Goal: Use online tool/utility: Use online tool/utility

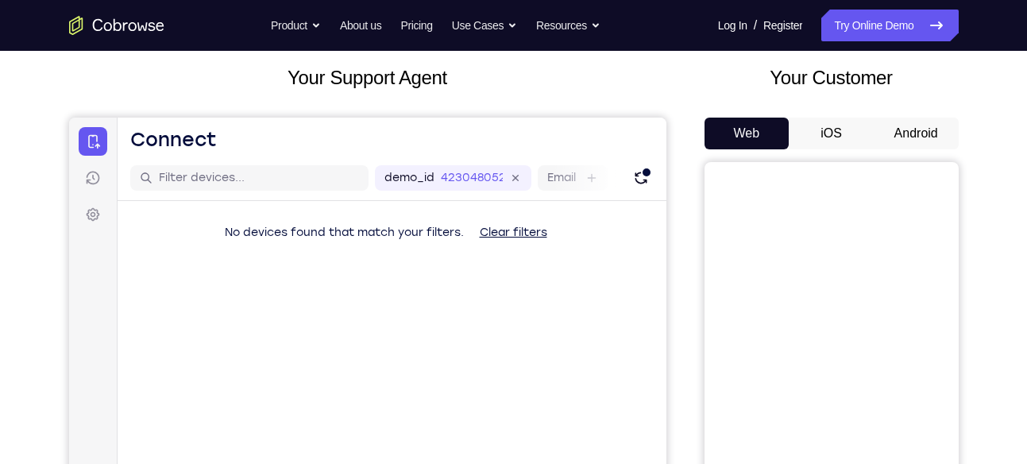
drag, startPoint x: 0, startPoint y: 0, endPoint x: 897, endPoint y: 142, distance: 908.2
click at [897, 142] on button "Android" at bounding box center [916, 134] width 85 height 32
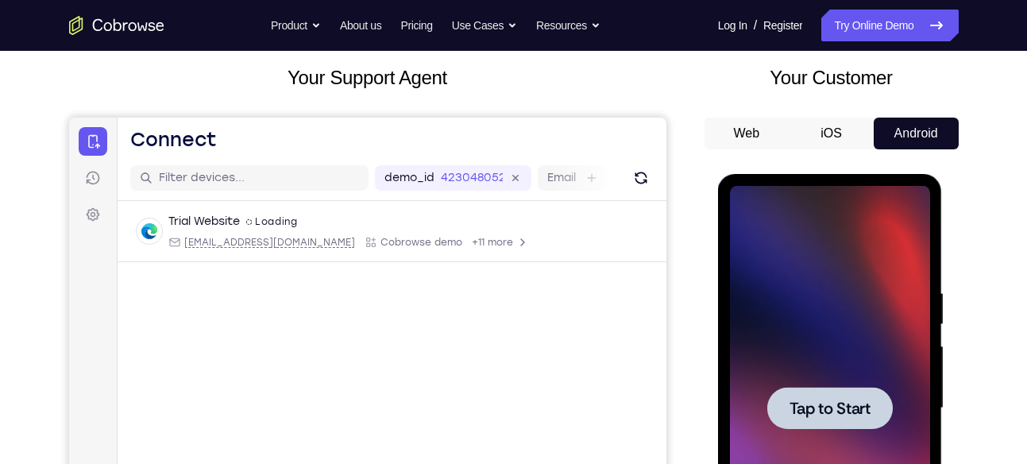
click at [821, 404] on span "Tap to Start" at bounding box center [830, 408] width 81 height 16
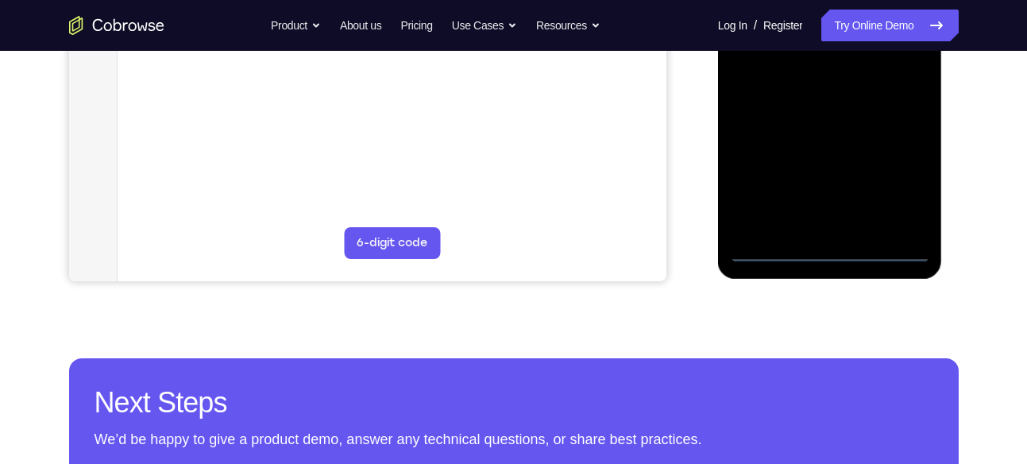
scroll to position [458, 0]
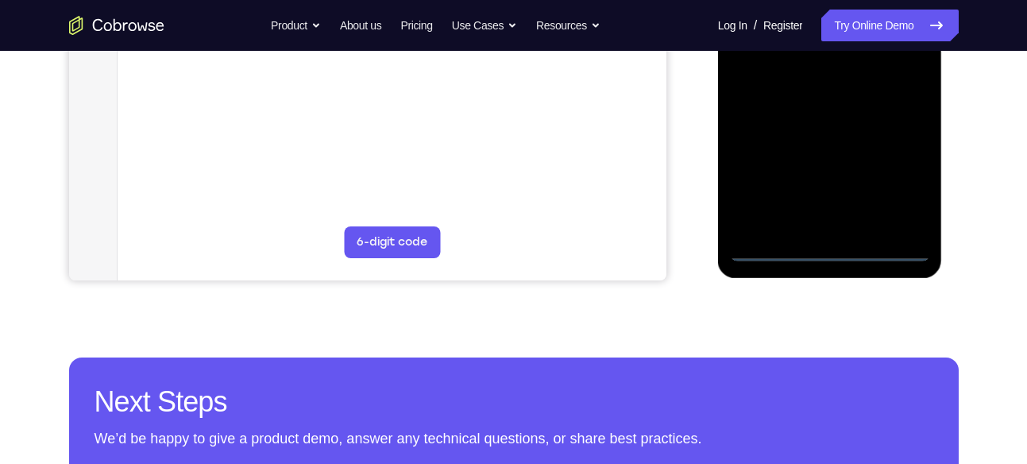
click at [840, 245] on div at bounding box center [830, 38] width 200 height 445
click at [902, 168] on div at bounding box center [830, 38] width 200 height 445
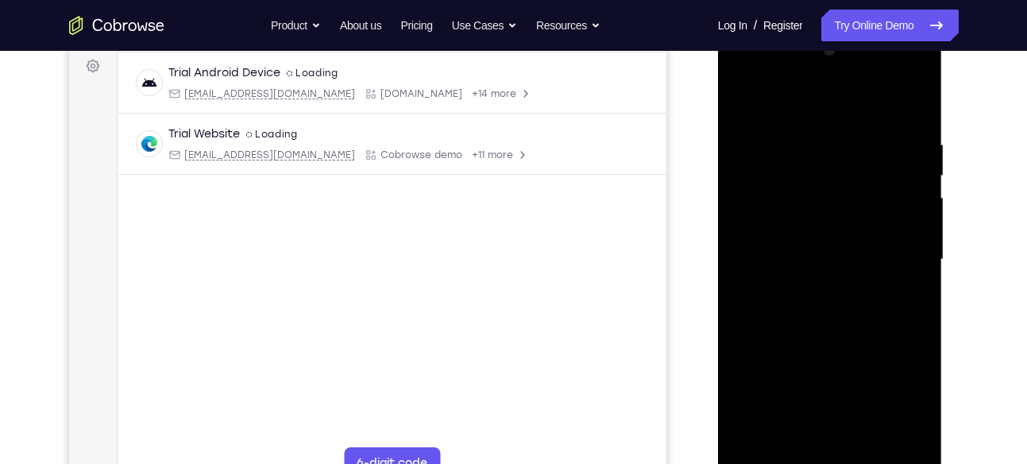
scroll to position [237, 0]
click at [758, 75] on div at bounding box center [830, 260] width 200 height 445
click at [887, 248] on div at bounding box center [830, 260] width 200 height 445
click at [812, 291] on div at bounding box center [830, 260] width 200 height 445
click at [841, 341] on div at bounding box center [830, 260] width 200 height 445
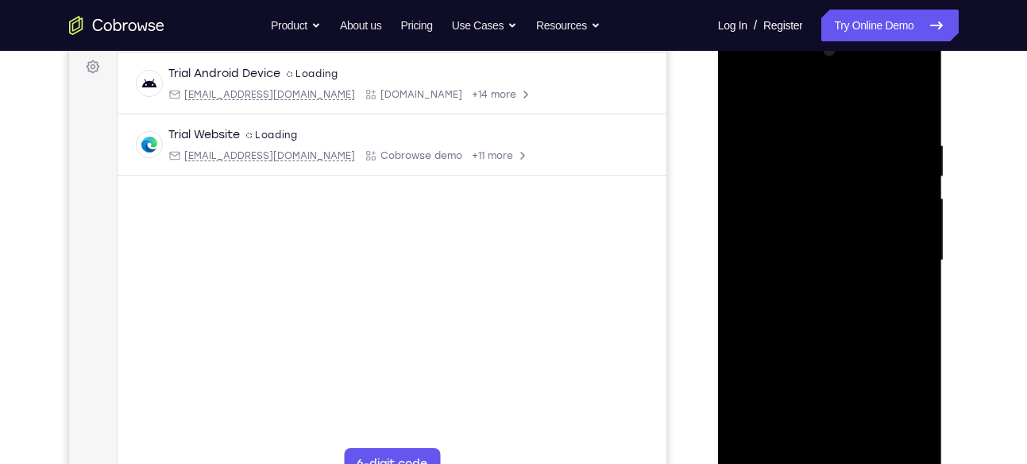
click at [837, 257] on div at bounding box center [830, 260] width 200 height 445
click at [797, 261] on div at bounding box center [830, 260] width 200 height 445
click at [760, 247] on div at bounding box center [830, 260] width 200 height 445
click at [804, 269] on div at bounding box center [830, 260] width 200 height 445
click at [821, 272] on div at bounding box center [830, 260] width 200 height 445
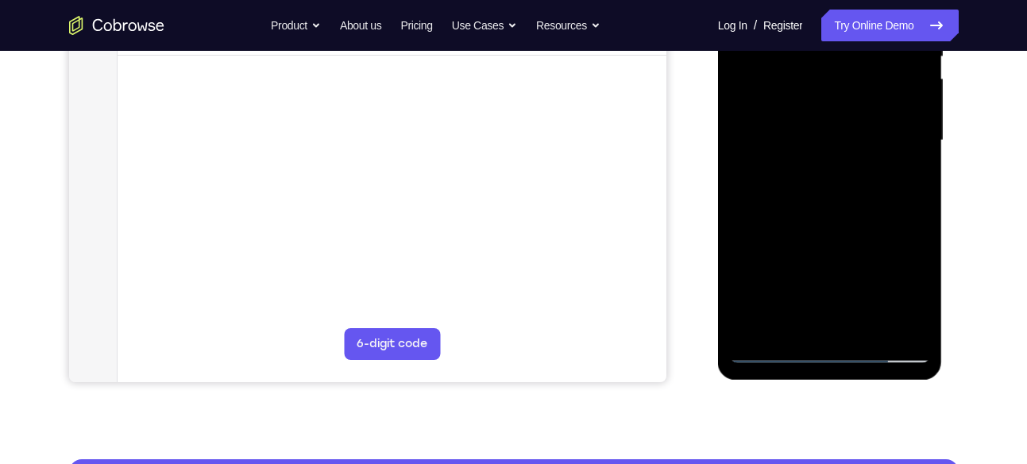
scroll to position [358, 0]
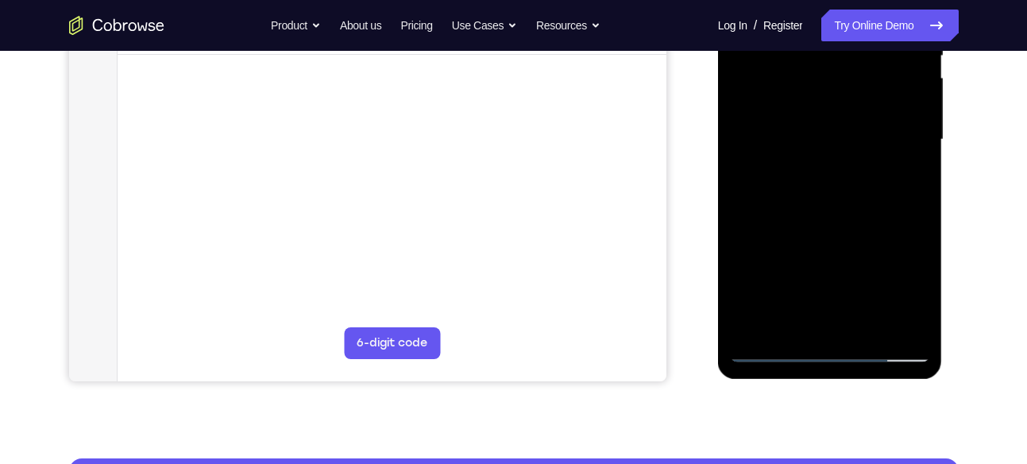
click at [837, 235] on div at bounding box center [830, 139] width 200 height 445
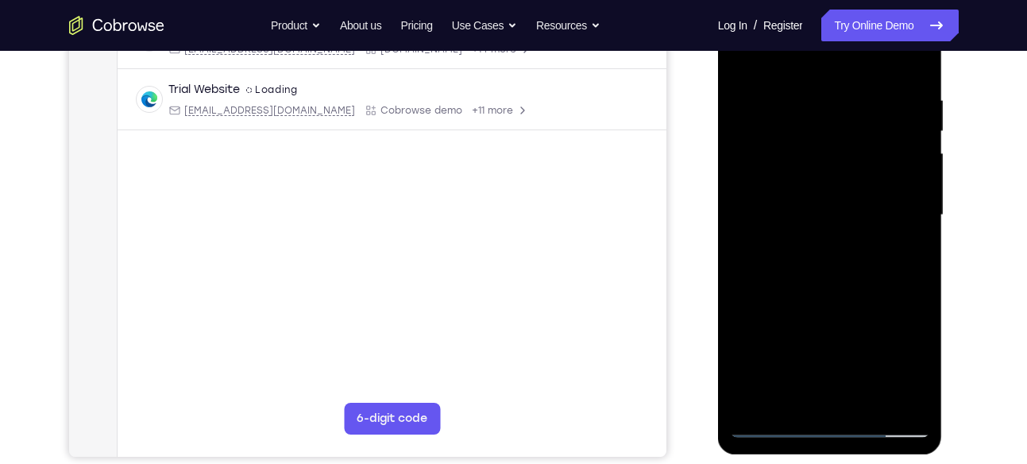
scroll to position [273, 0]
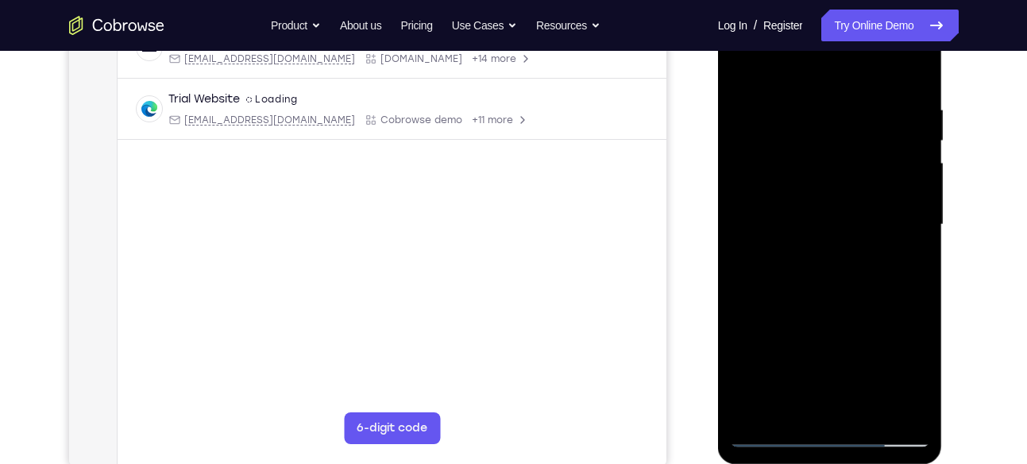
click at [835, 186] on div at bounding box center [830, 224] width 200 height 445
drag, startPoint x: 821, startPoint y: 303, endPoint x: 845, endPoint y: 166, distance: 139.4
click at [845, 166] on div at bounding box center [830, 224] width 200 height 445
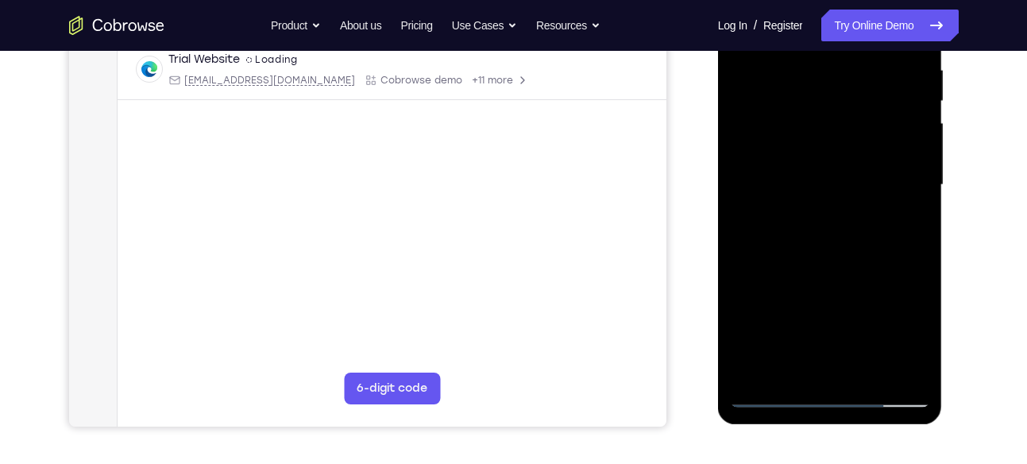
scroll to position [315, 0]
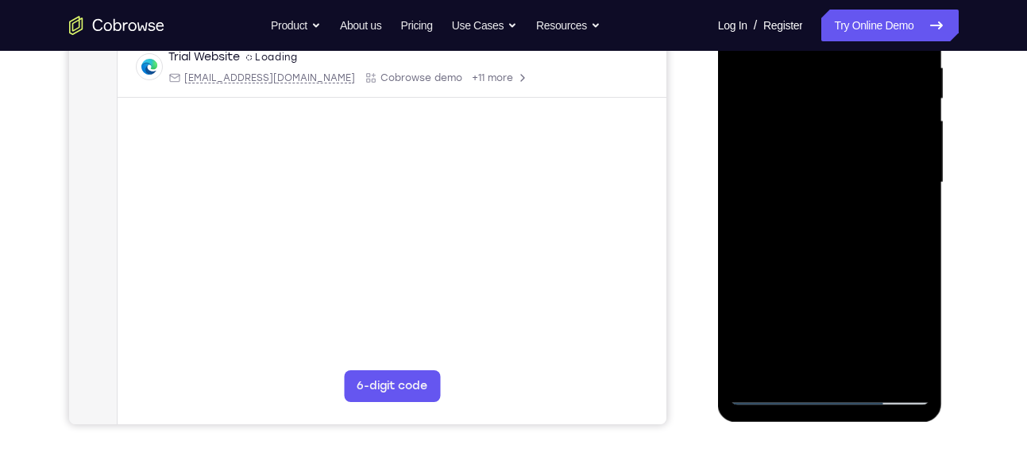
click at [819, 358] on div at bounding box center [830, 182] width 200 height 445
click at [779, 145] on div at bounding box center [830, 182] width 200 height 445
click at [753, 203] on div at bounding box center [830, 182] width 200 height 445
click at [779, 205] on div at bounding box center [830, 182] width 200 height 445
click at [827, 209] on div at bounding box center [830, 182] width 200 height 445
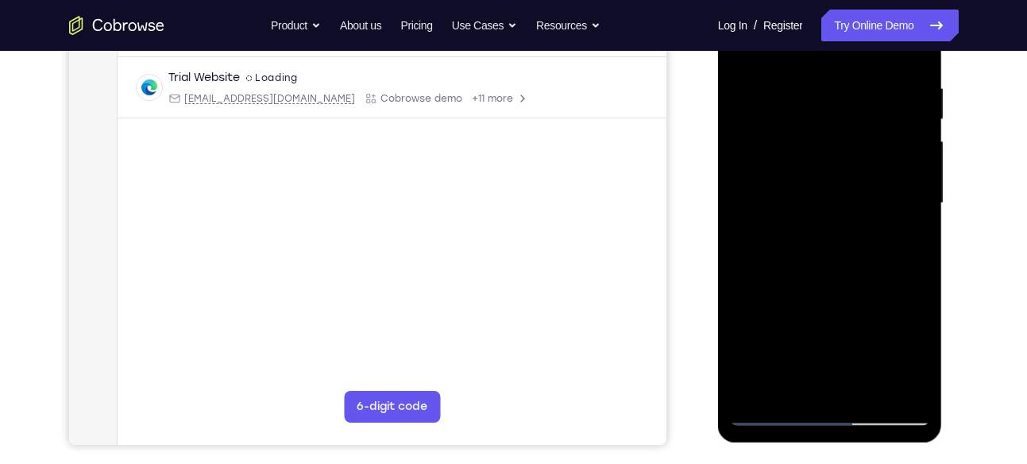
scroll to position [291, 0]
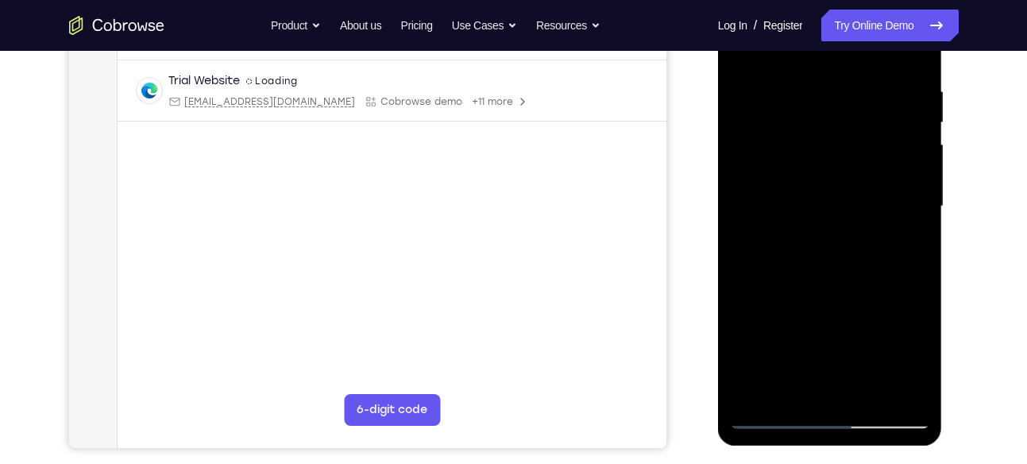
click at [830, 164] on div at bounding box center [830, 206] width 200 height 445
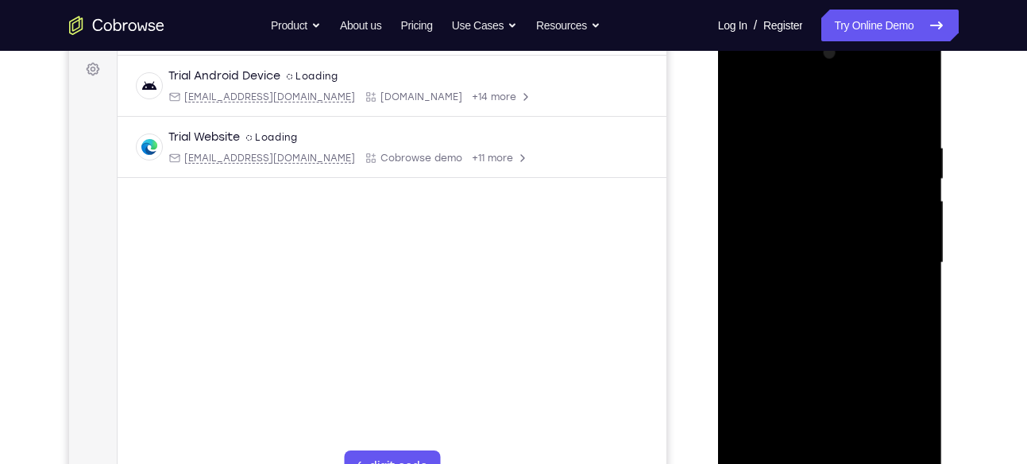
scroll to position [234, 0]
click at [743, 101] on div at bounding box center [830, 263] width 200 height 445
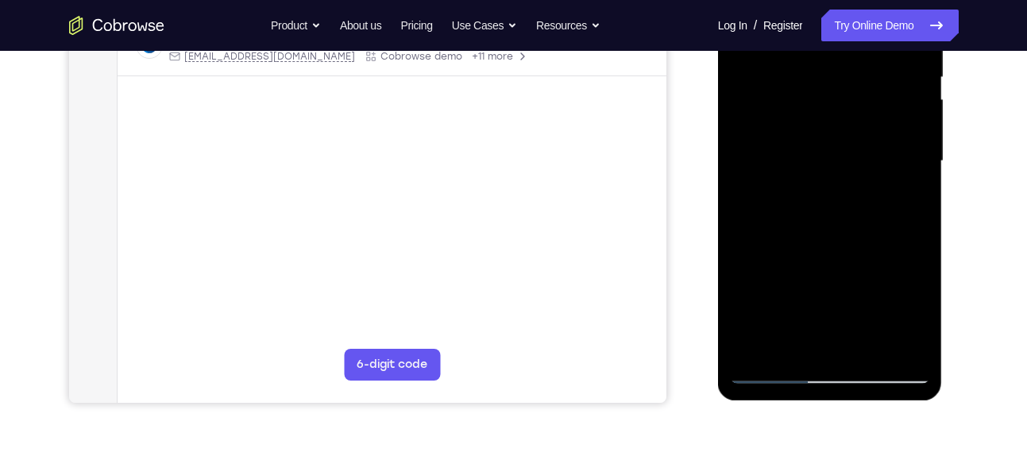
scroll to position [337, 0]
click at [773, 369] on div at bounding box center [830, 160] width 200 height 445
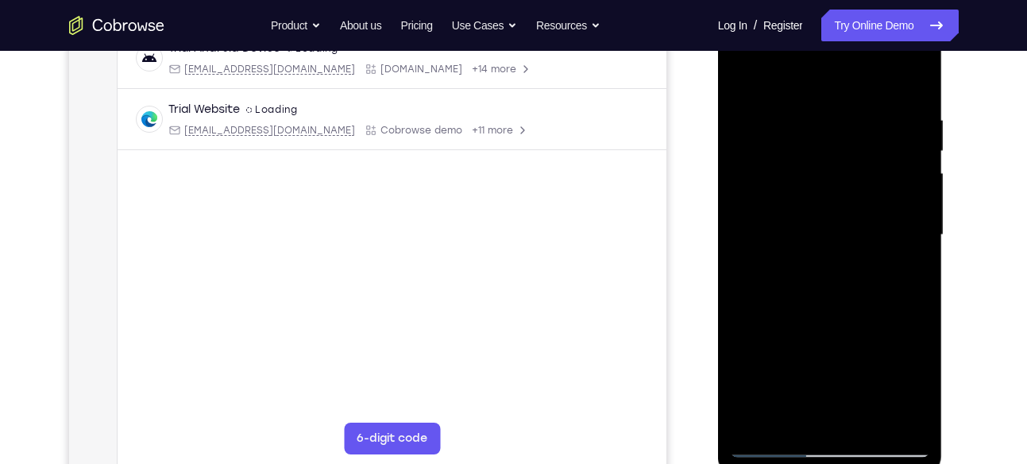
scroll to position [261, 0]
click at [827, 190] on div at bounding box center [830, 236] width 200 height 445
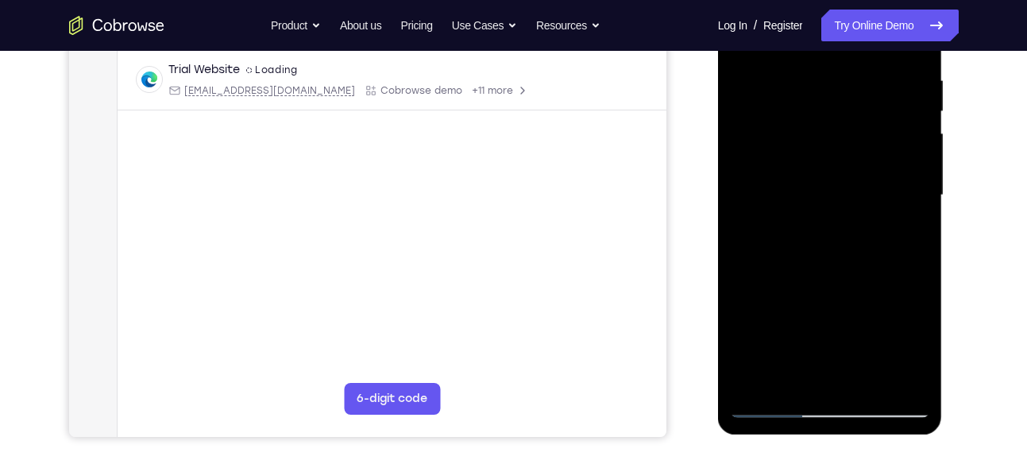
scroll to position [303, 0]
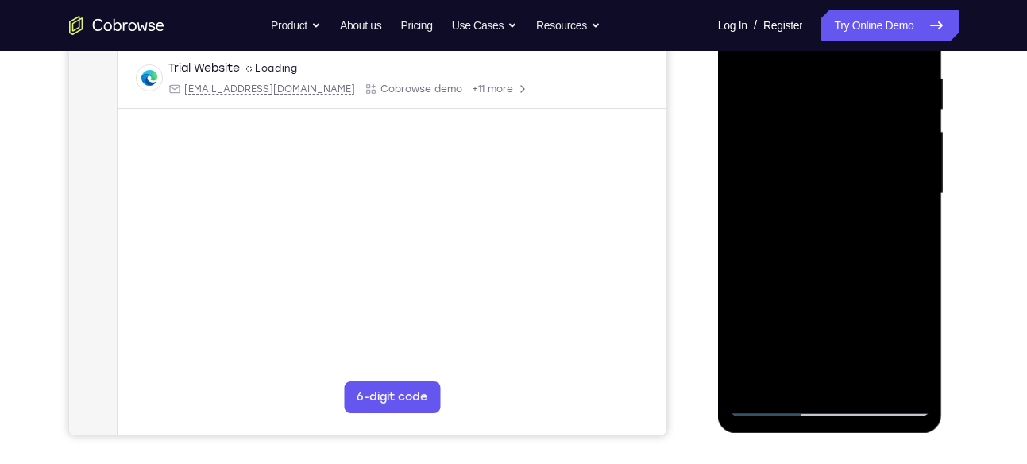
click at [791, 138] on div at bounding box center [830, 193] width 200 height 445
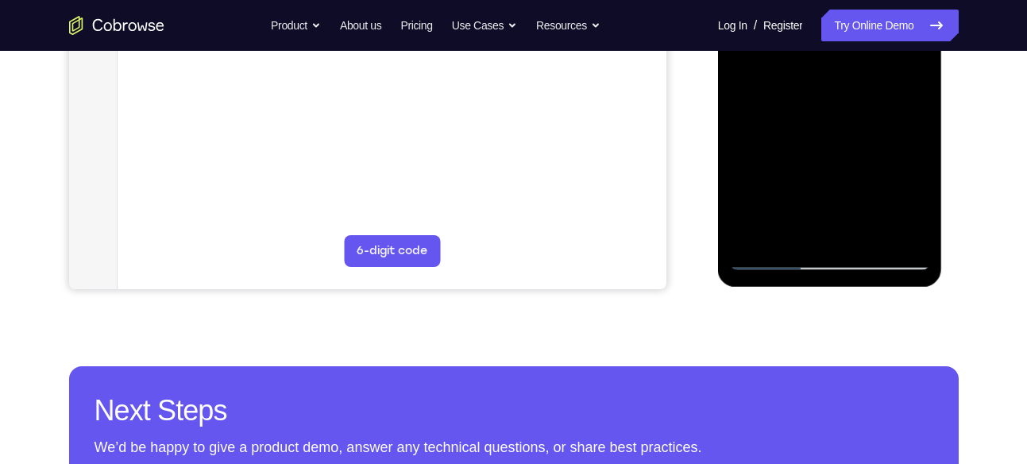
scroll to position [450, 0]
click at [775, 251] on div at bounding box center [830, 46] width 200 height 445
click at [775, 258] on div at bounding box center [830, 46] width 200 height 445
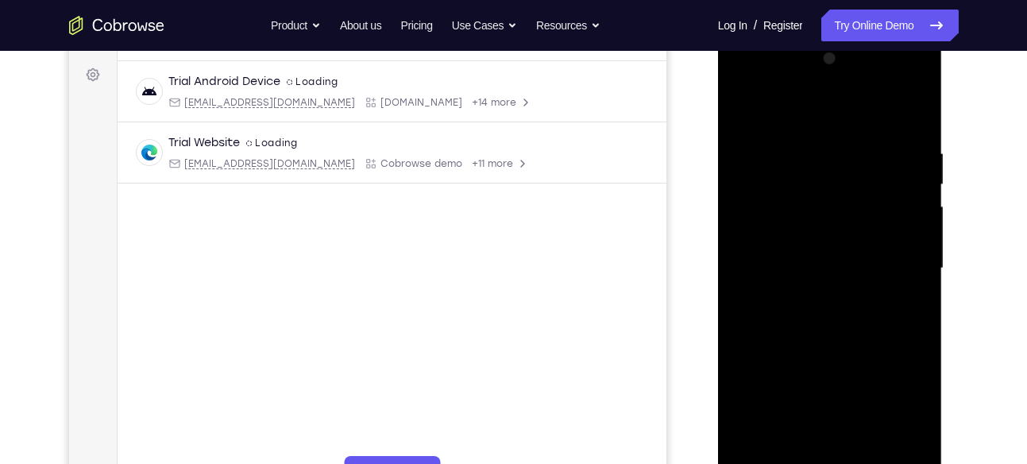
scroll to position [230, 0]
click at [897, 86] on div at bounding box center [830, 267] width 200 height 445
click at [744, 76] on div at bounding box center [830, 267] width 200 height 445
click at [903, 263] on div at bounding box center [830, 267] width 200 height 445
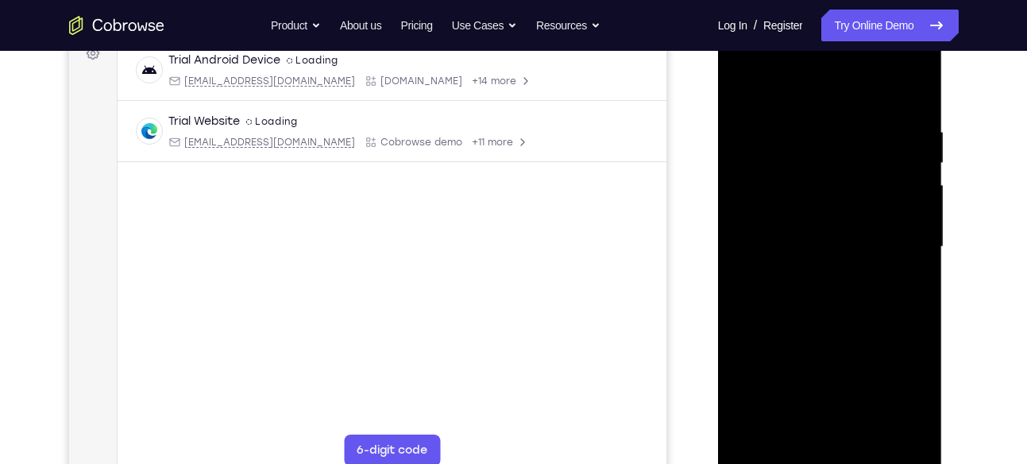
scroll to position [251, 0]
click at [806, 273] on div at bounding box center [830, 246] width 200 height 445
click at [821, 326] on div at bounding box center [830, 246] width 200 height 445
click at [819, 235] on div at bounding box center [830, 246] width 200 height 445
click at [793, 199] on div at bounding box center [830, 246] width 200 height 445
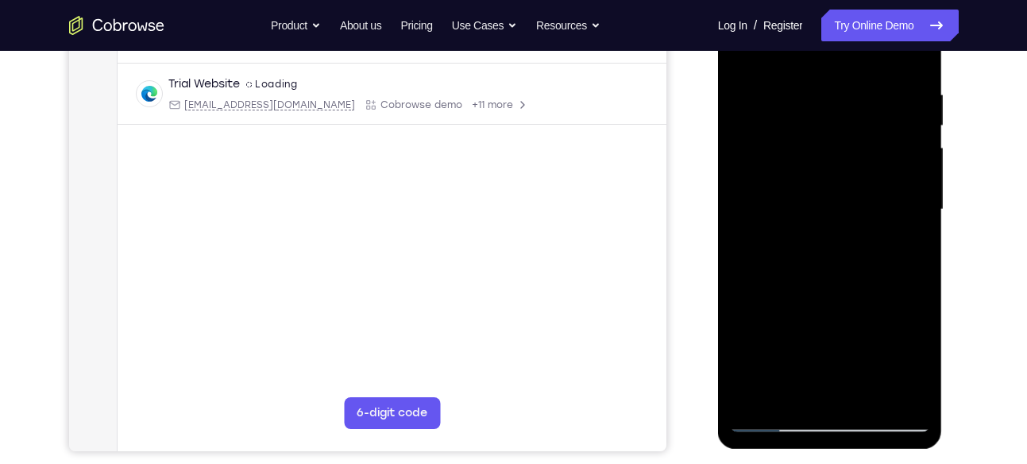
scroll to position [286, 0]
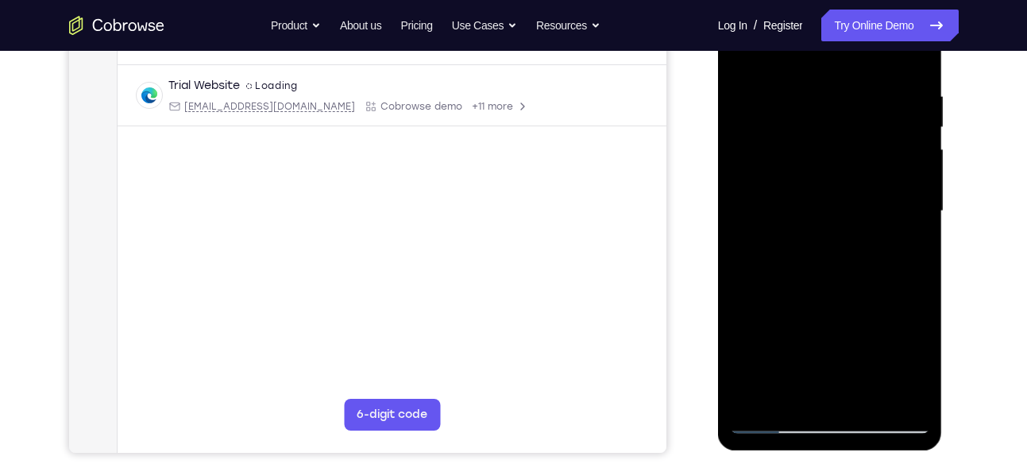
click at [777, 142] on div at bounding box center [830, 211] width 200 height 445
click at [741, 56] on div at bounding box center [830, 211] width 200 height 445
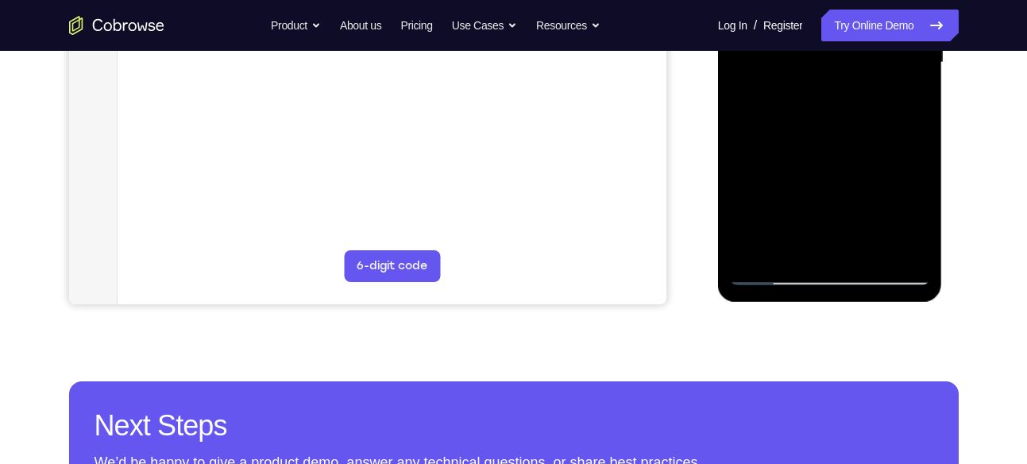
scroll to position [435, 0]
click at [771, 276] on div at bounding box center [830, 62] width 200 height 445
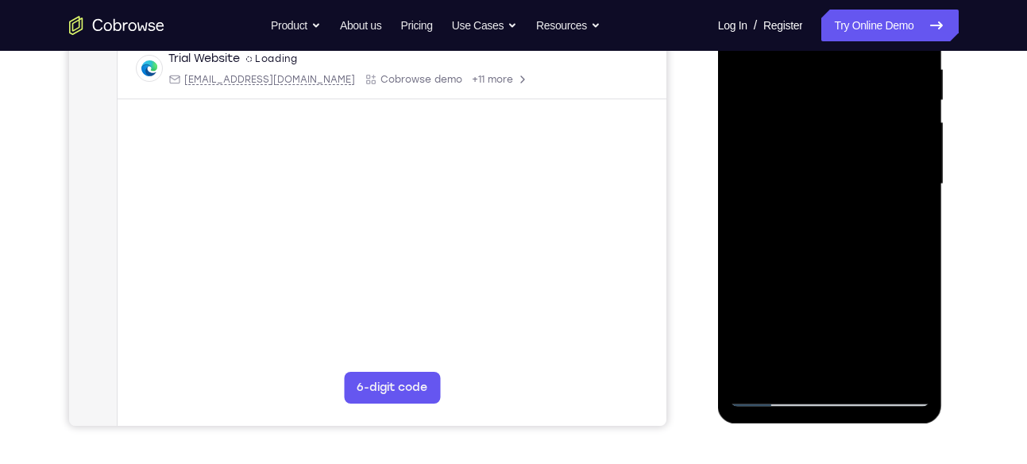
scroll to position [312, 0]
click at [819, 141] on div at bounding box center [830, 185] width 200 height 445
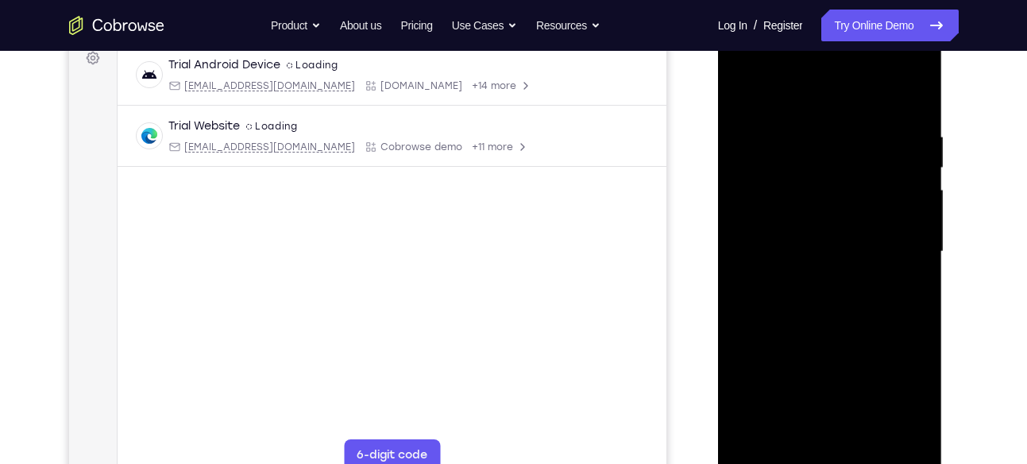
scroll to position [243, 0]
click at [819, 164] on div at bounding box center [830, 254] width 200 height 445
click at [742, 97] on div at bounding box center [830, 254] width 200 height 445
drag, startPoint x: 802, startPoint y: 238, endPoint x: 802, endPoint y: 333, distance: 95.3
click at [802, 333] on div at bounding box center [830, 254] width 200 height 445
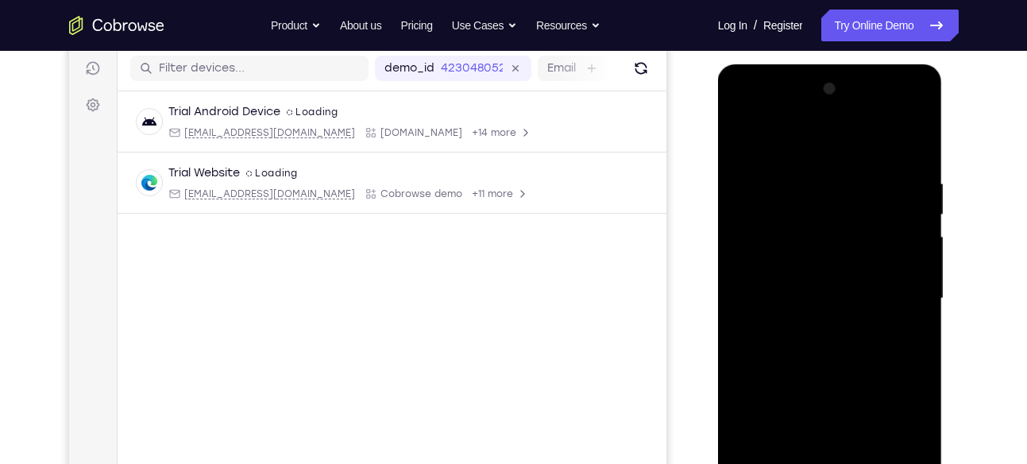
scroll to position [196, 0]
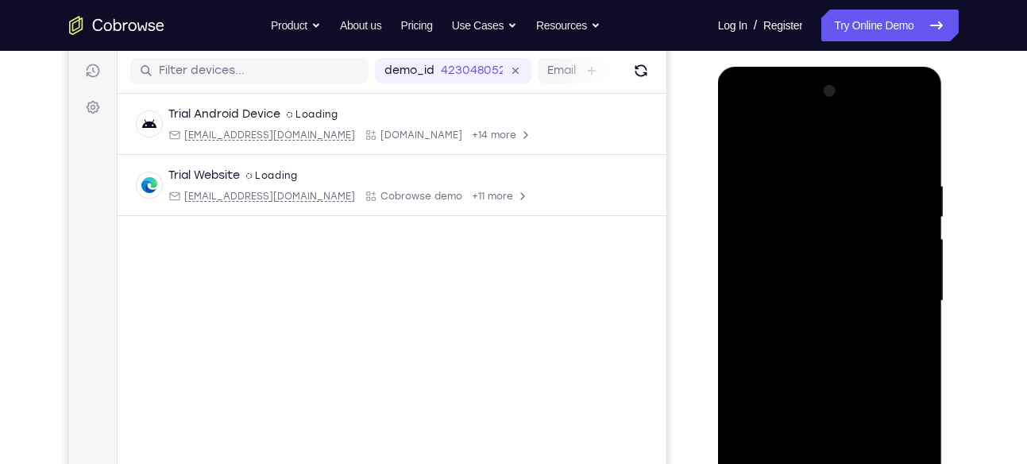
click at [892, 118] on div at bounding box center [830, 301] width 200 height 445
click at [745, 118] on div at bounding box center [830, 301] width 200 height 445
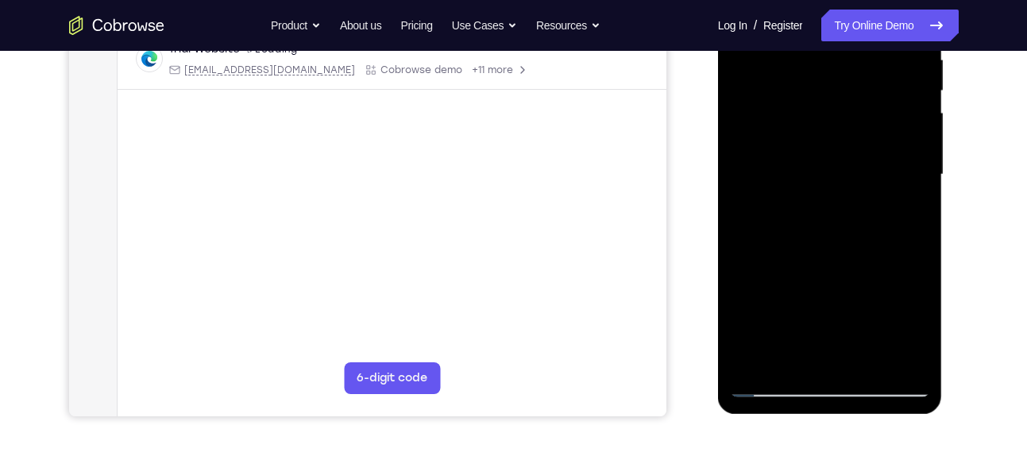
scroll to position [323, 0]
click at [767, 123] on div at bounding box center [830, 174] width 200 height 445
click at [807, 199] on div at bounding box center [830, 174] width 200 height 445
click at [821, 247] on div at bounding box center [830, 174] width 200 height 445
click at [789, 158] on div at bounding box center [830, 174] width 200 height 445
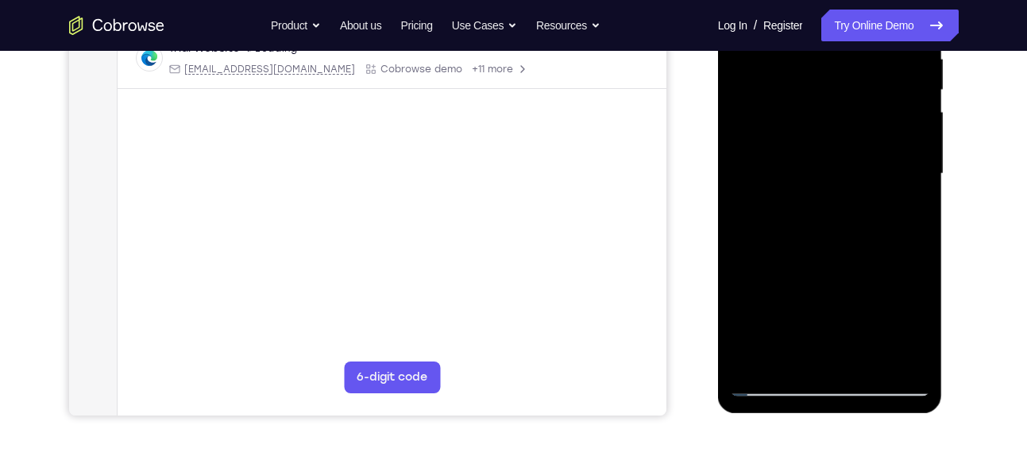
click at [832, 129] on div at bounding box center [830, 174] width 200 height 445
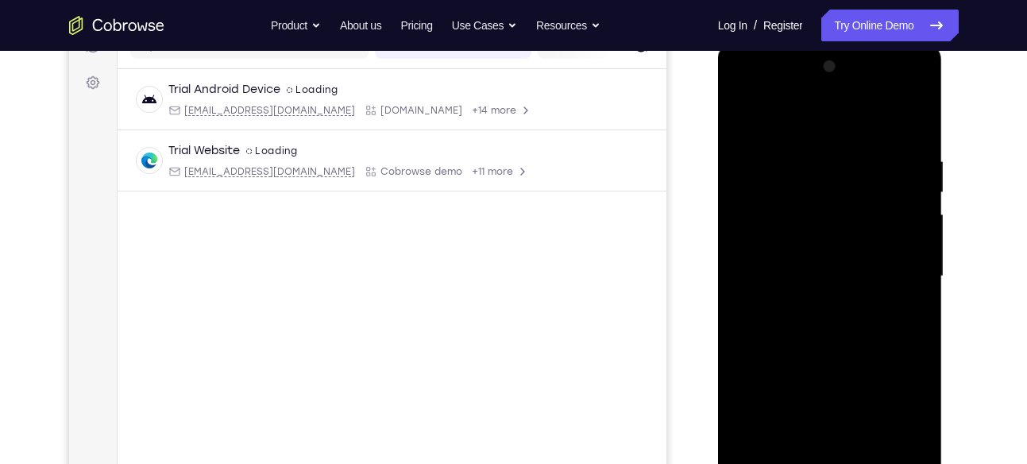
scroll to position [220, 0]
click at [827, 192] on div at bounding box center [830, 277] width 200 height 445
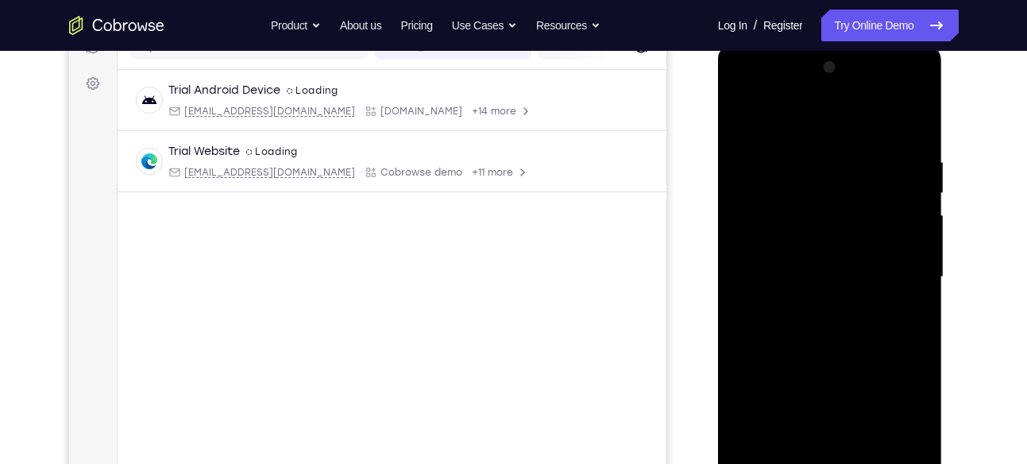
click at [827, 192] on div at bounding box center [830, 277] width 200 height 445
click at [745, 116] on div at bounding box center [830, 277] width 200 height 445
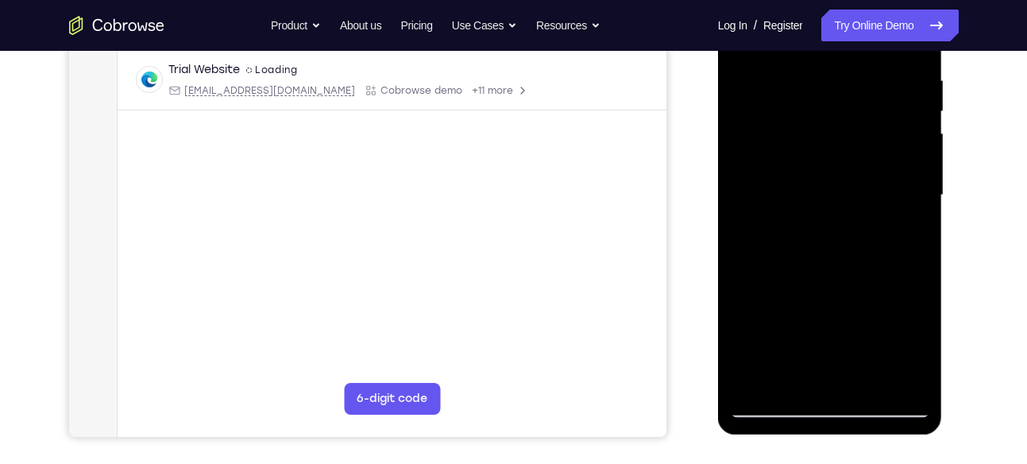
scroll to position [303, 0]
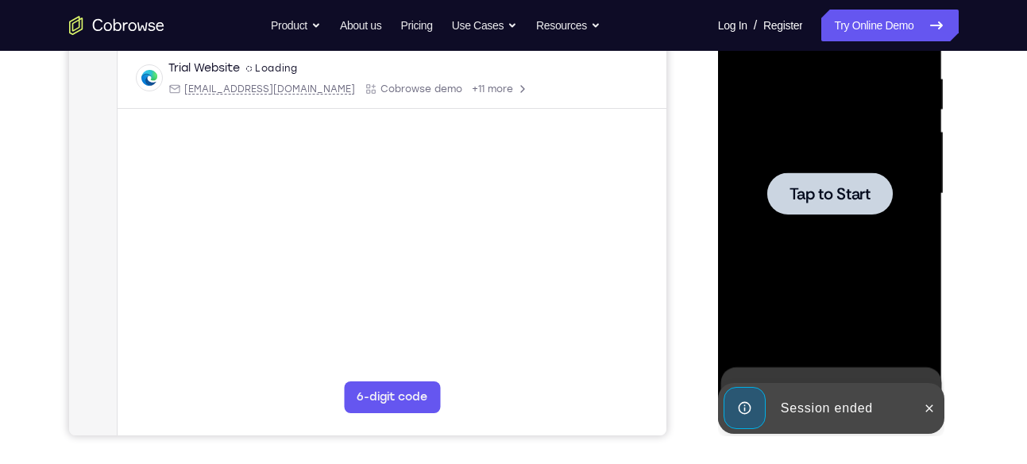
click at [804, 207] on div at bounding box center [830, 193] width 126 height 42
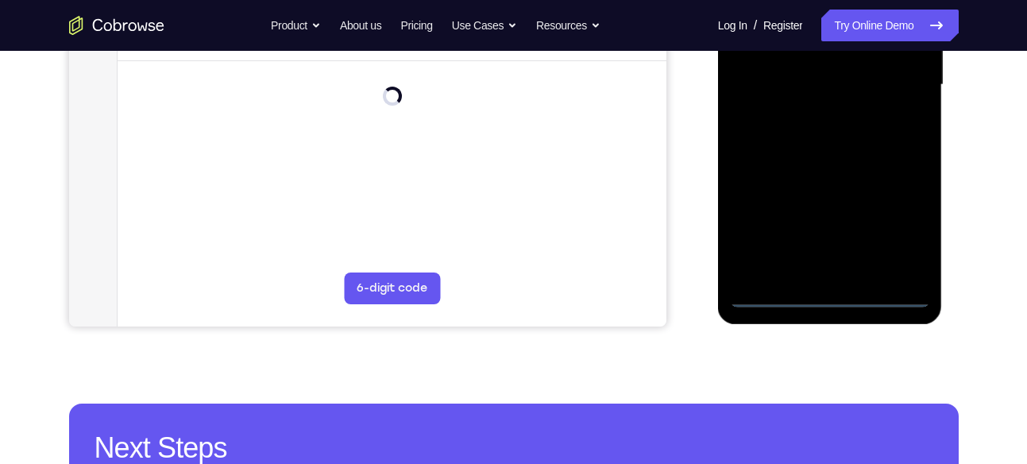
scroll to position [416, 0]
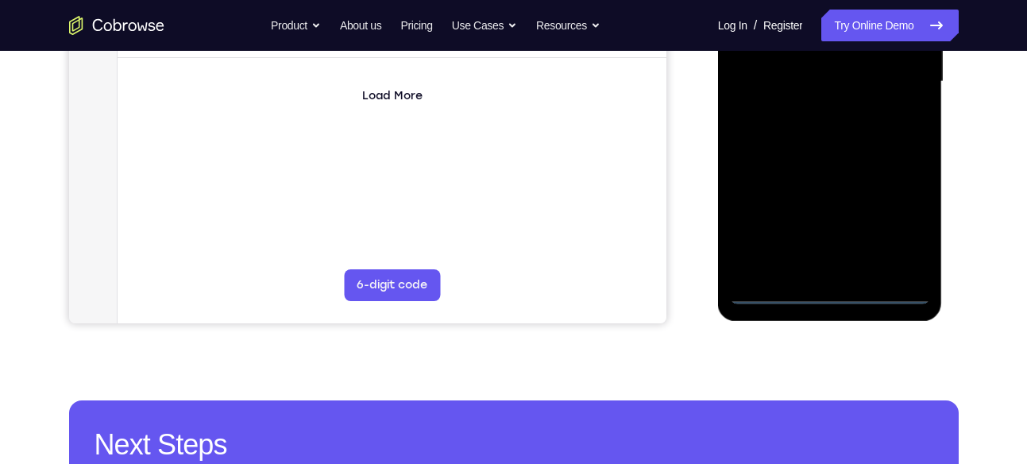
click at [837, 298] on div at bounding box center [830, 81] width 200 height 445
click at [903, 224] on div at bounding box center [830, 81] width 200 height 445
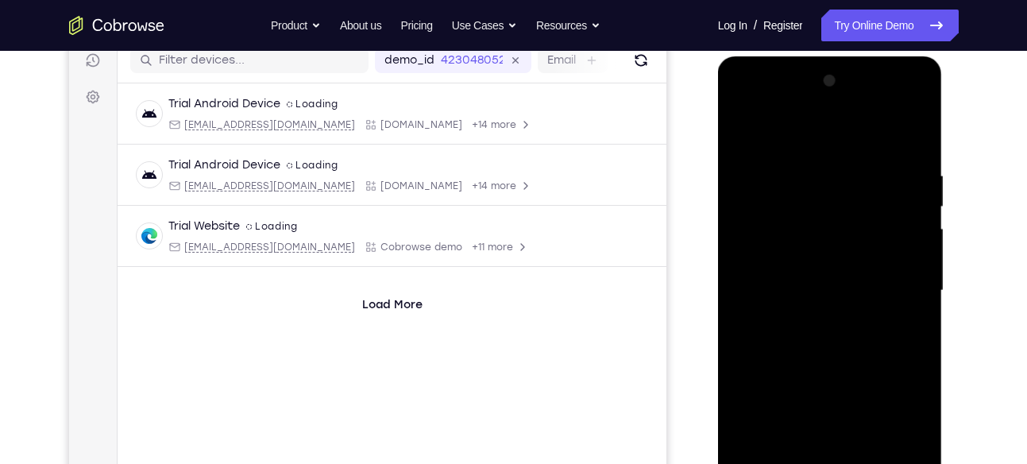
scroll to position [195, 0]
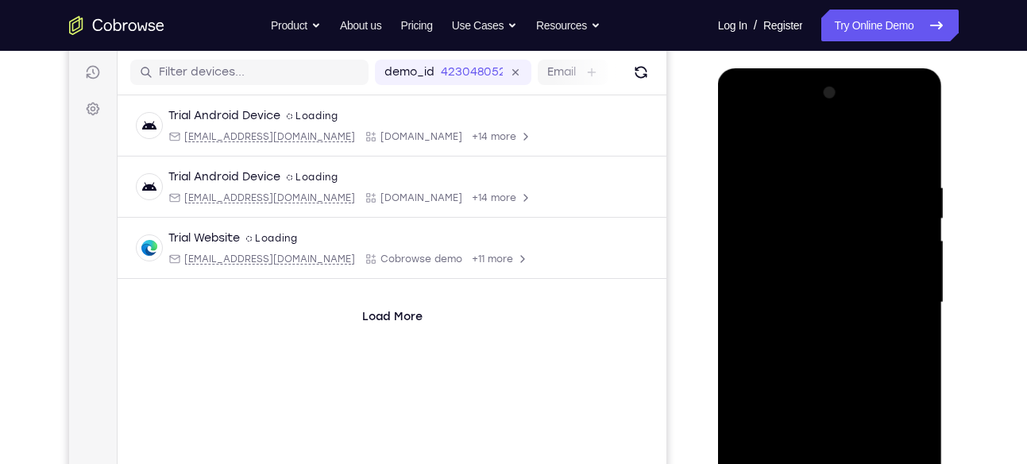
click at [747, 109] on div at bounding box center [830, 302] width 200 height 445
click at [892, 296] on div at bounding box center [830, 302] width 200 height 445
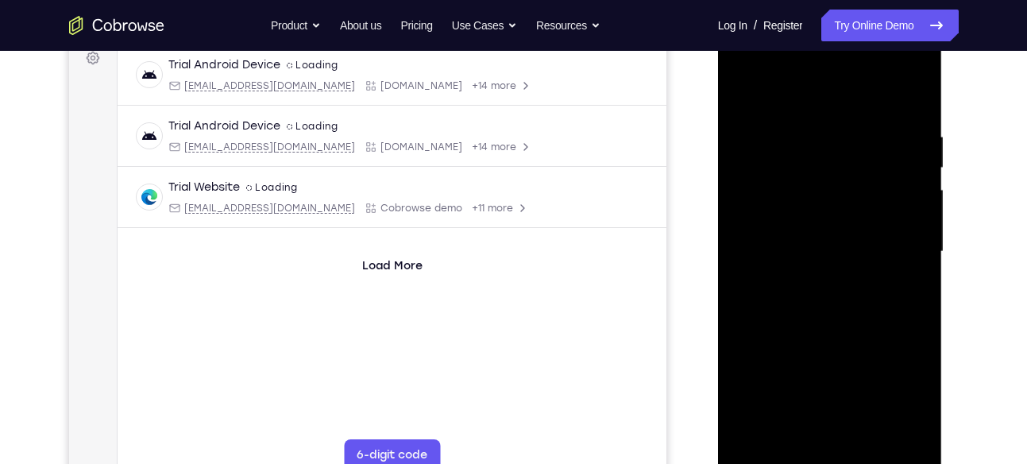
scroll to position [249, 0]
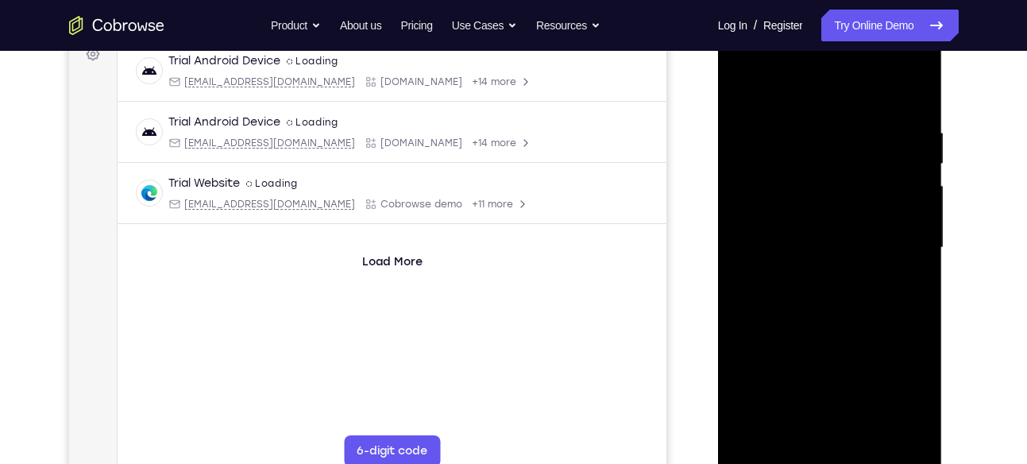
click at [891, 242] on div at bounding box center [830, 247] width 200 height 445
click at [811, 275] on div at bounding box center [830, 247] width 200 height 445
click at [779, 235] on div at bounding box center [830, 247] width 200 height 445
click at [798, 204] on div at bounding box center [830, 247] width 200 height 445
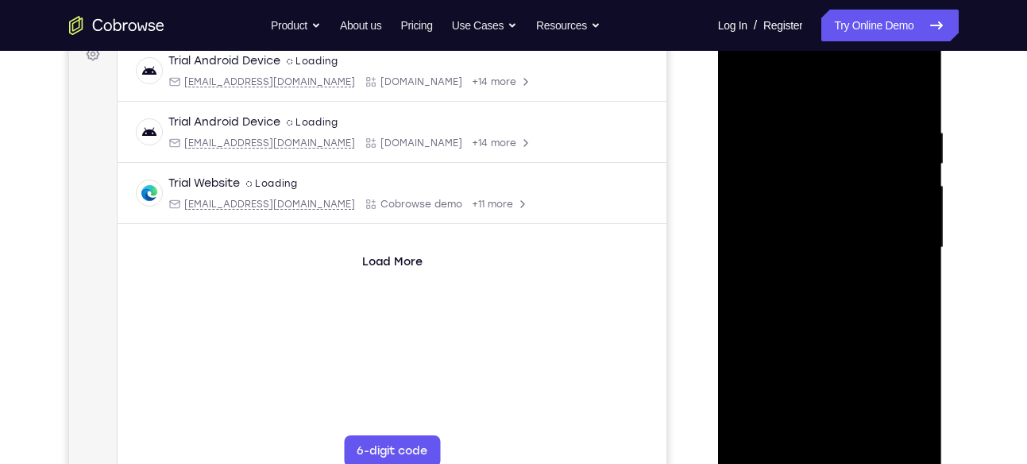
click at [802, 247] on div at bounding box center [830, 247] width 200 height 445
click at [810, 264] on div at bounding box center [830, 247] width 200 height 445
click at [824, 281] on div at bounding box center [830, 247] width 200 height 445
click at [810, 276] on div at bounding box center [830, 247] width 200 height 445
click at [821, 249] on div at bounding box center [830, 247] width 200 height 445
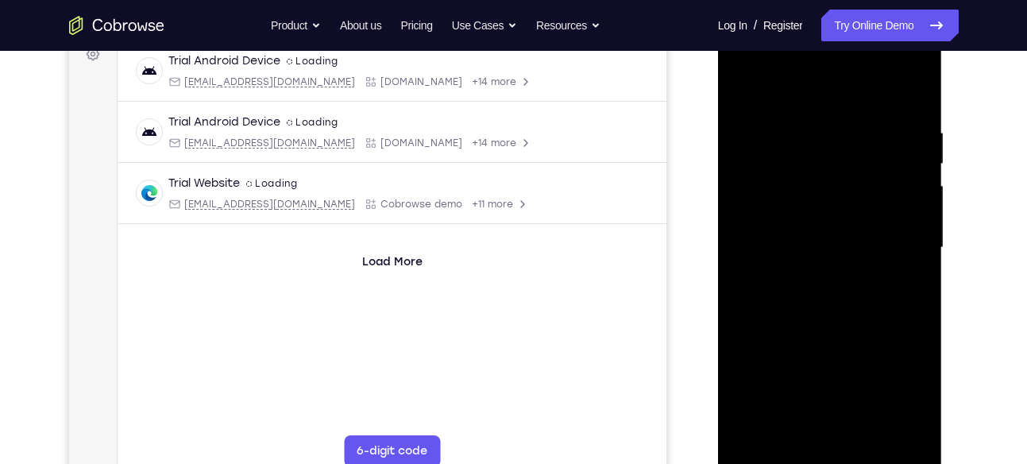
click at [827, 300] on div at bounding box center [830, 247] width 200 height 445
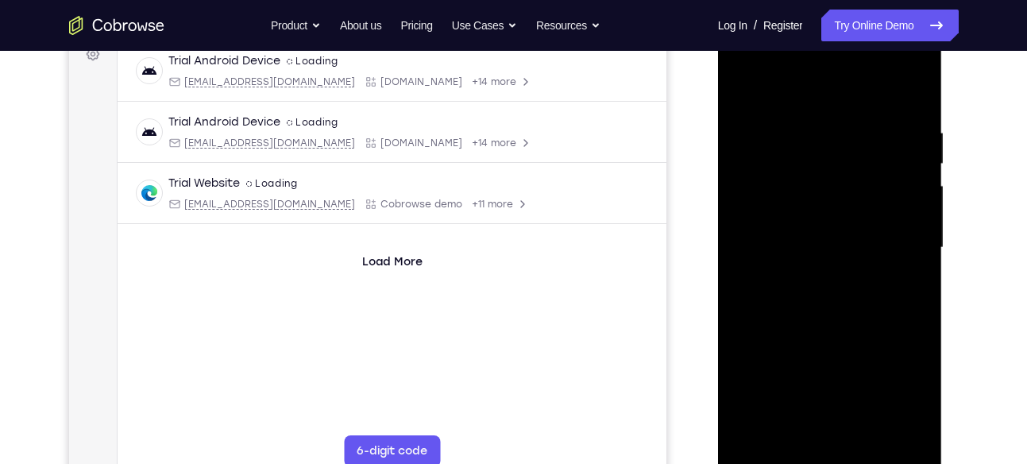
click at [827, 300] on div at bounding box center [830, 247] width 200 height 445
drag, startPoint x: 806, startPoint y: 182, endPoint x: 816, endPoint y: 119, distance: 63.6
click at [816, 119] on div at bounding box center [830, 247] width 200 height 445
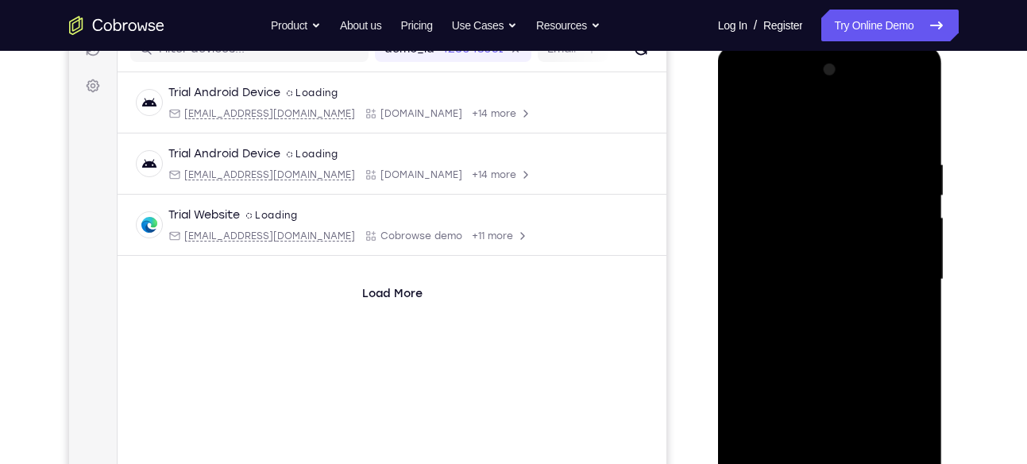
scroll to position [211, 0]
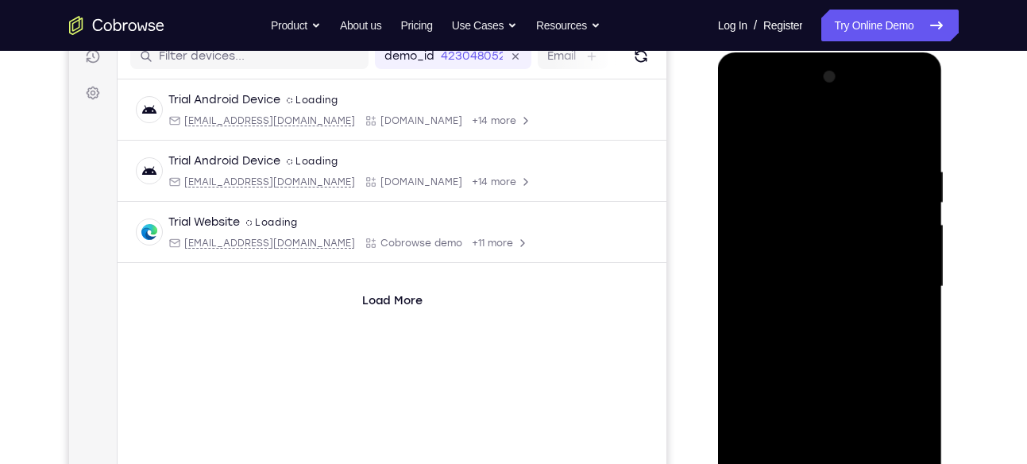
click at [891, 100] on div at bounding box center [830, 286] width 200 height 445
click at [915, 163] on div at bounding box center [830, 286] width 200 height 445
click at [916, 132] on div at bounding box center [830, 286] width 200 height 445
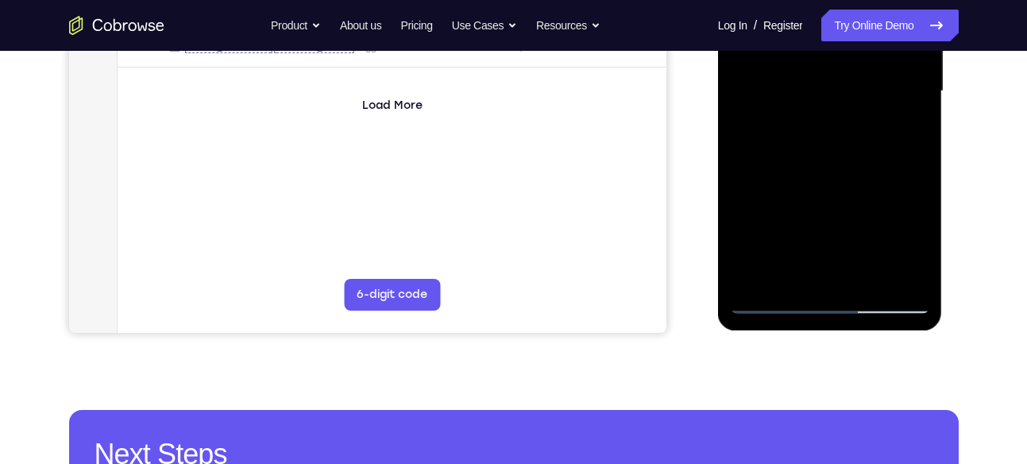
scroll to position [413, 0]
